Goal: Task Accomplishment & Management: Manage account settings

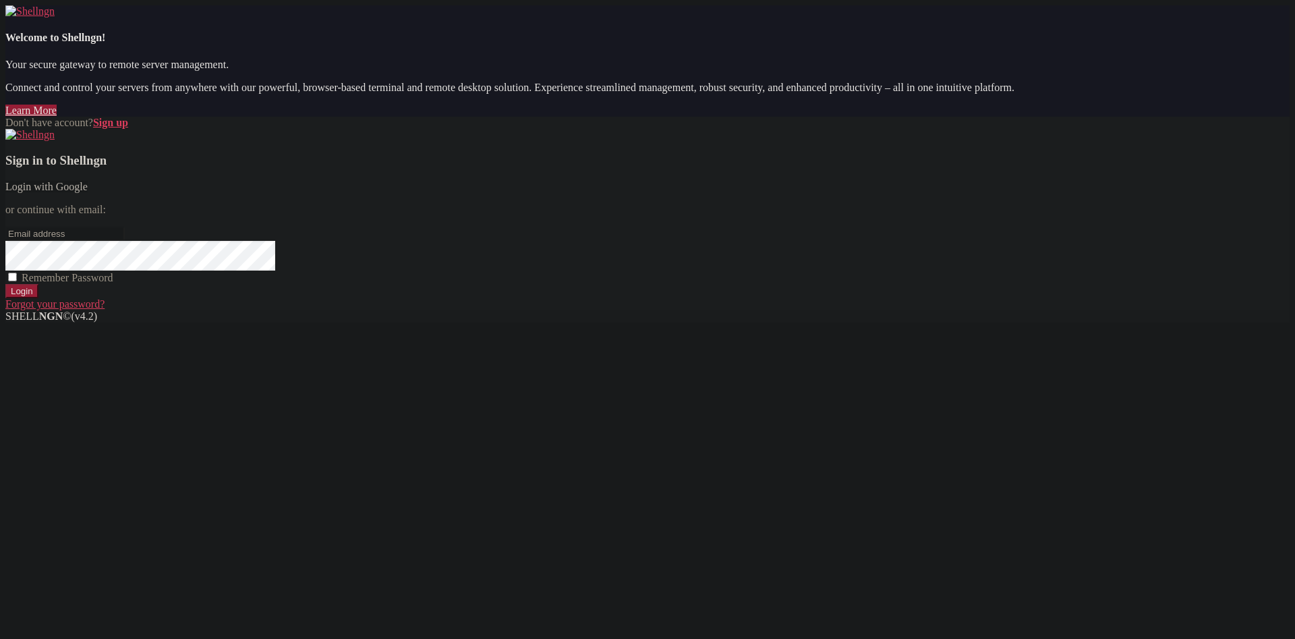
drag, startPoint x: 0, startPoint y: 0, endPoint x: 828, endPoint y: 256, distance: 867.0
click at [88, 192] on link "Login with Google" at bounding box center [46, 186] width 82 height 11
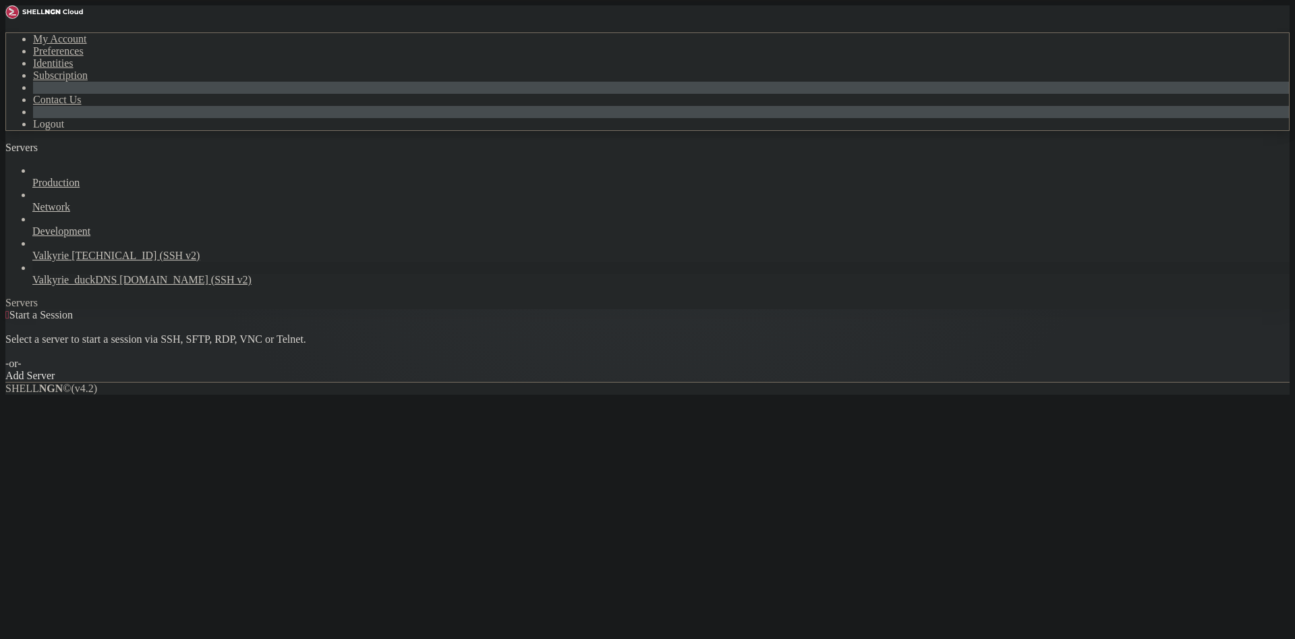
click at [98, 274] on span "Valkyrie_duckDNS" at bounding box center [74, 279] width 84 height 11
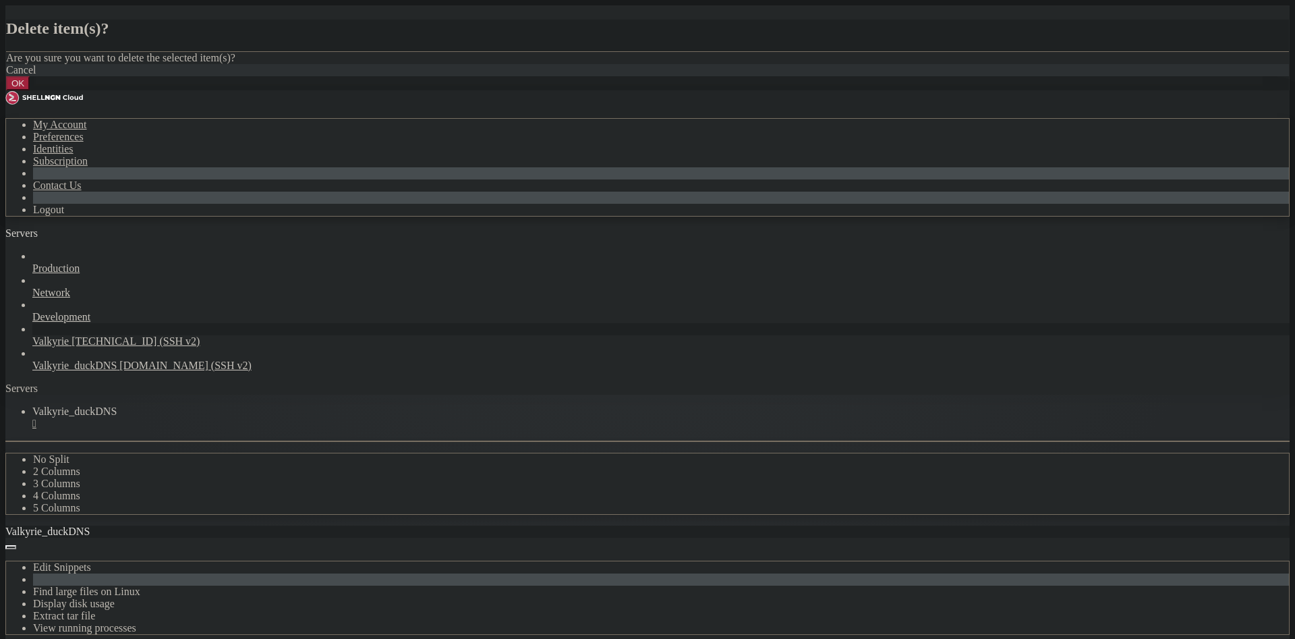
click at [30, 90] on button "OK" at bounding box center [18, 83] width 24 height 14
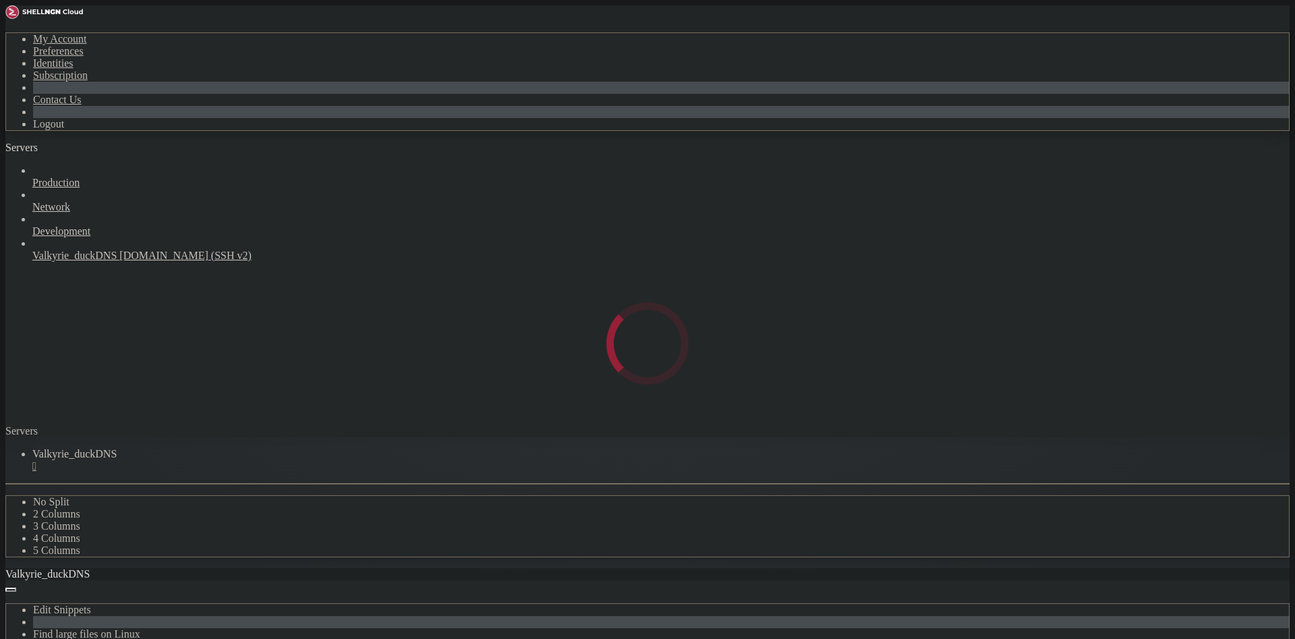
scroll to position [33, 0]
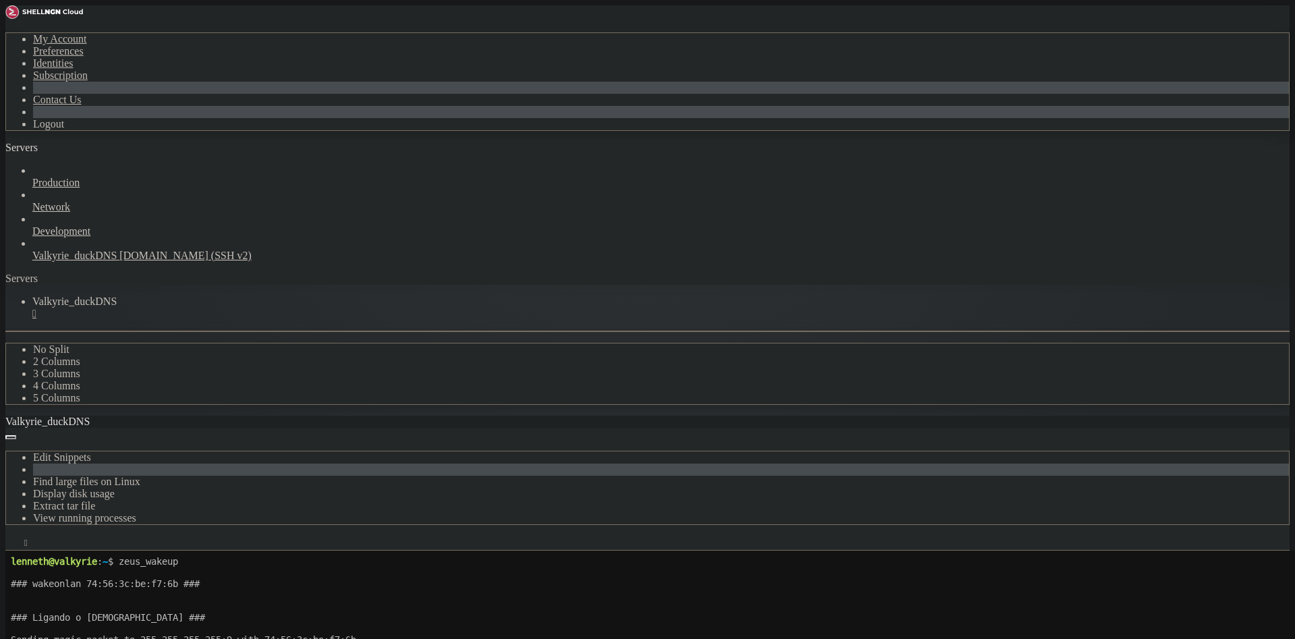
scroll to position [1312, 0]
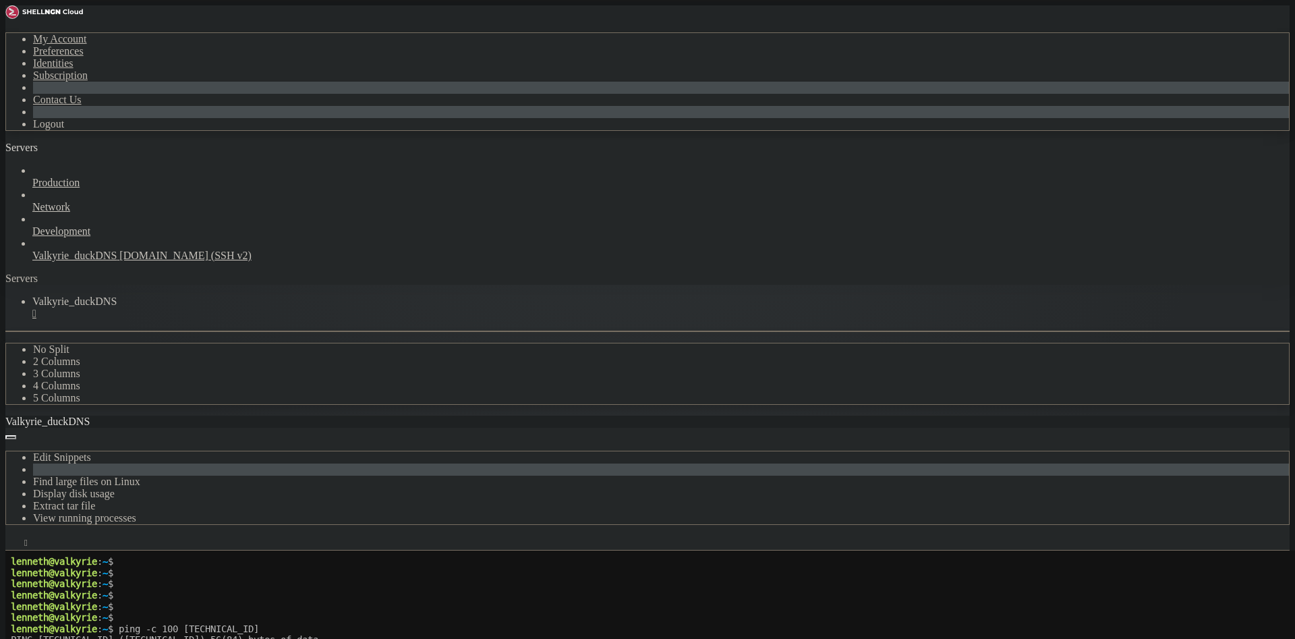
scroll to position [1548, 0]
